Goal: Find specific page/section: Find specific page/section

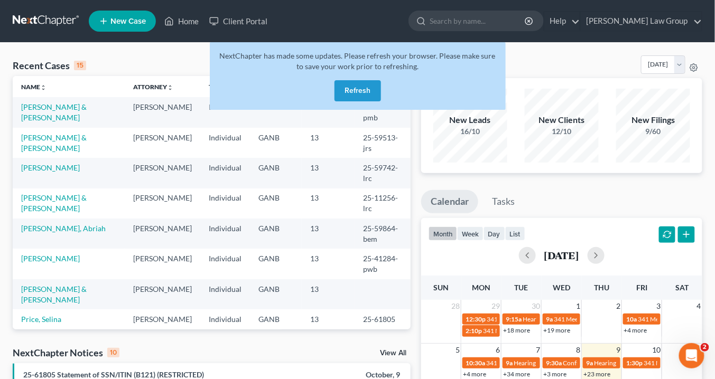
click at [369, 91] on button "Refresh" at bounding box center [357, 90] width 46 height 21
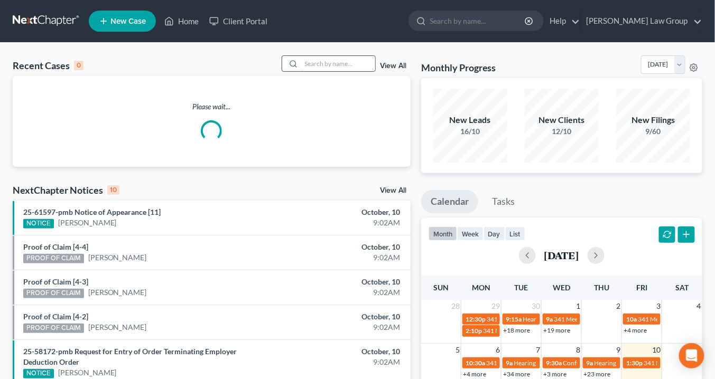
click at [322, 64] on input "search" at bounding box center [338, 63] width 74 height 15
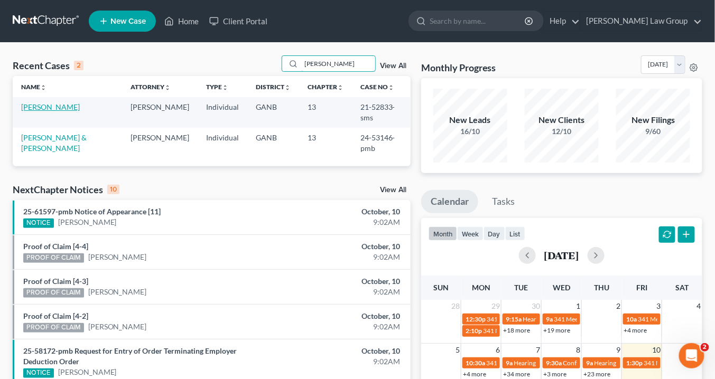
type input "stan"
click at [65, 107] on link "Johnson, Stanley" at bounding box center [50, 106] width 59 height 9
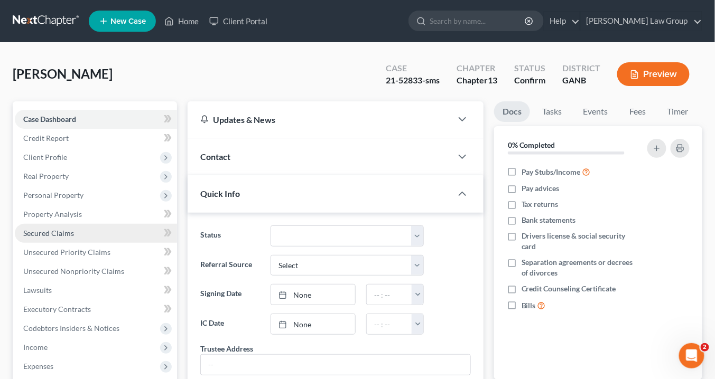
click at [66, 231] on span "Secured Claims" at bounding box center [48, 233] width 51 height 9
